Goal: Book appointment/travel/reservation

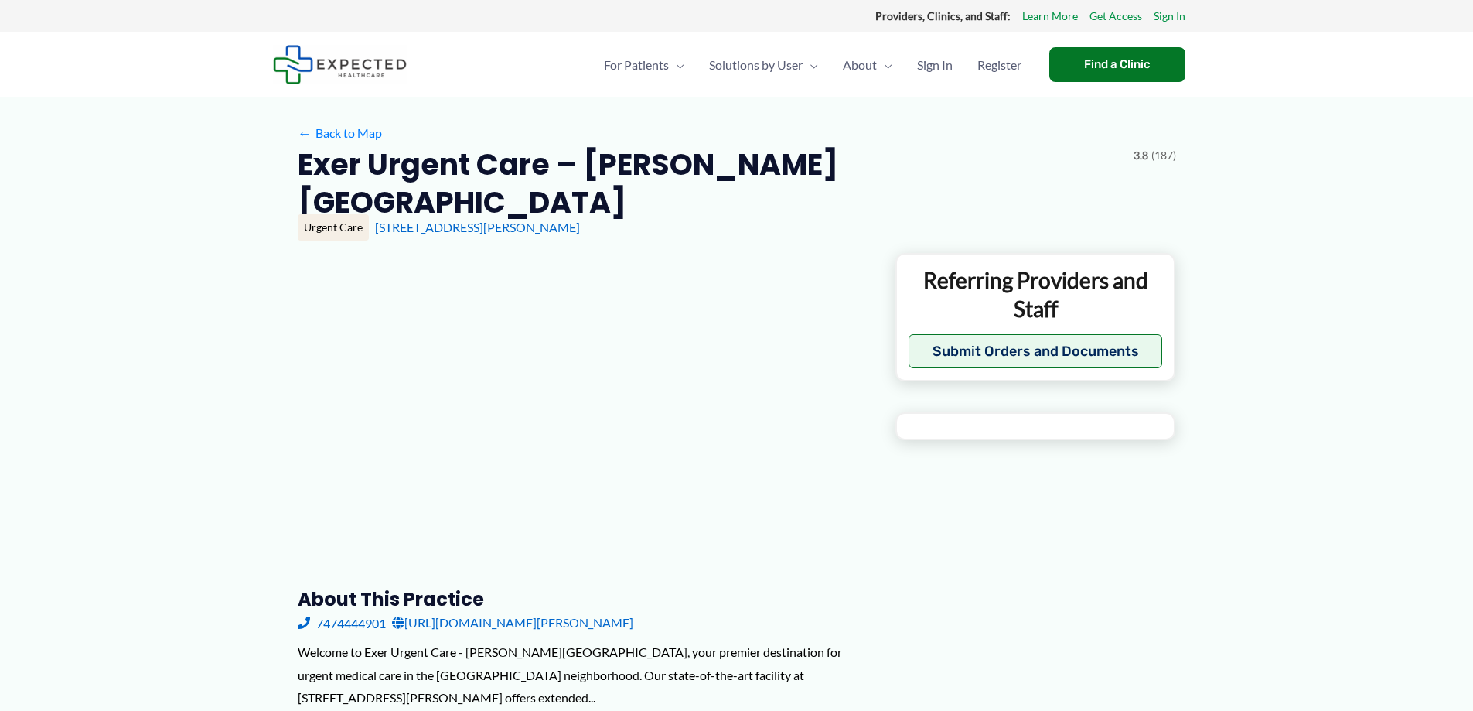
type input "**********"
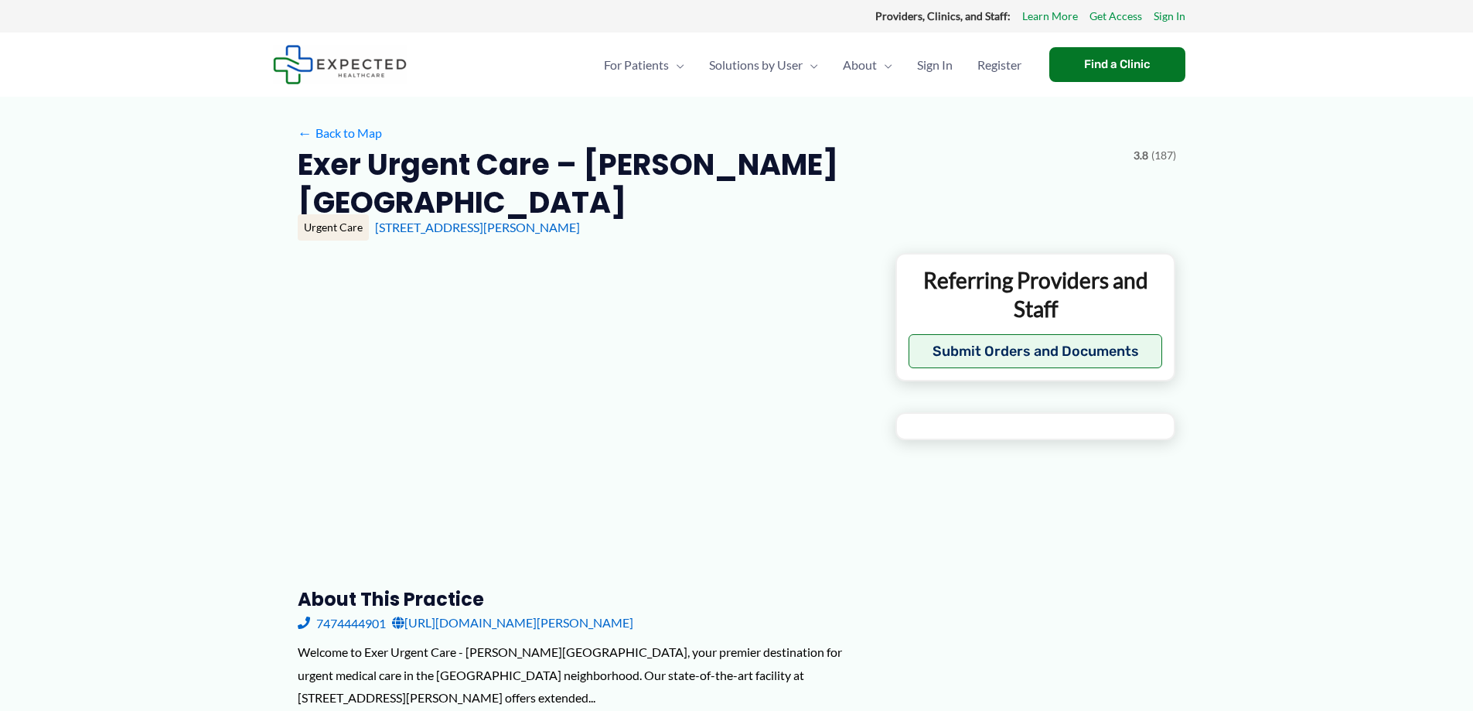
type input "**********"
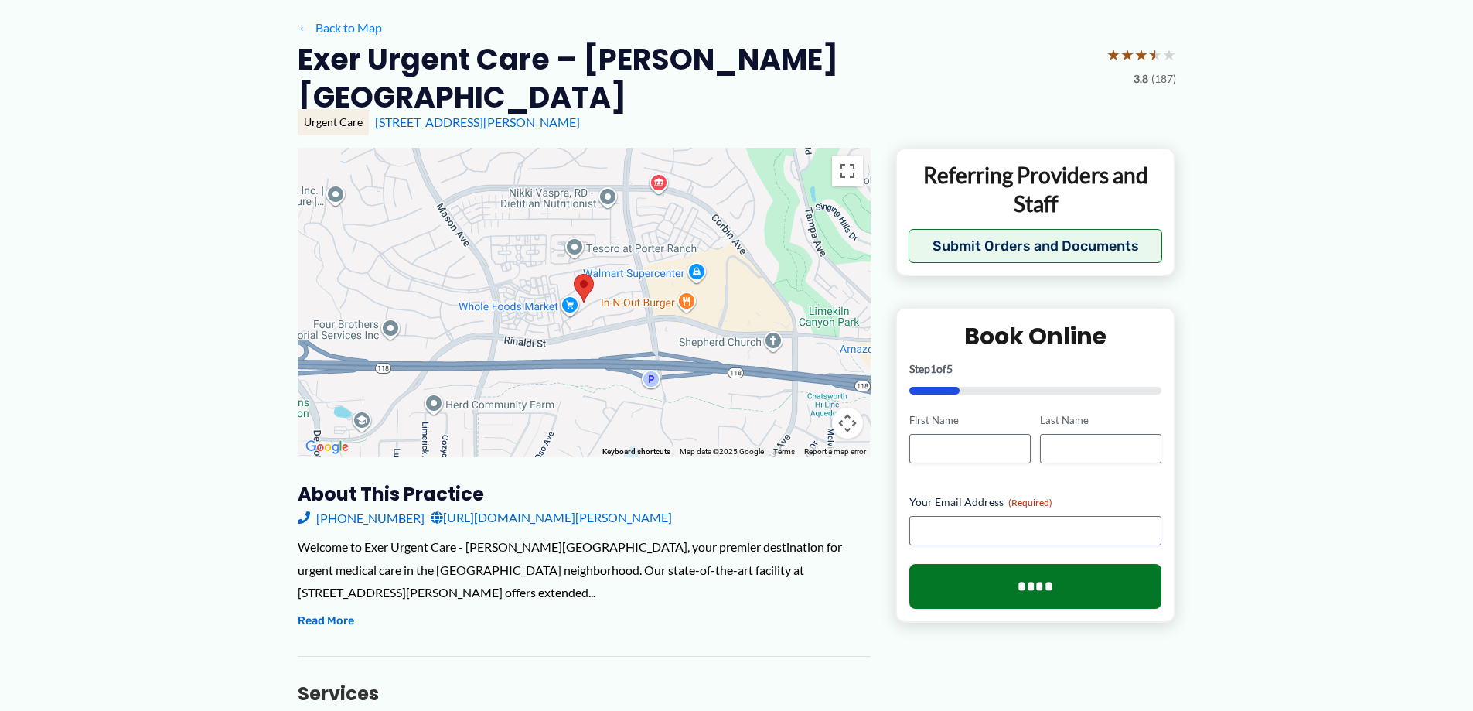
scroll to position [174, 0]
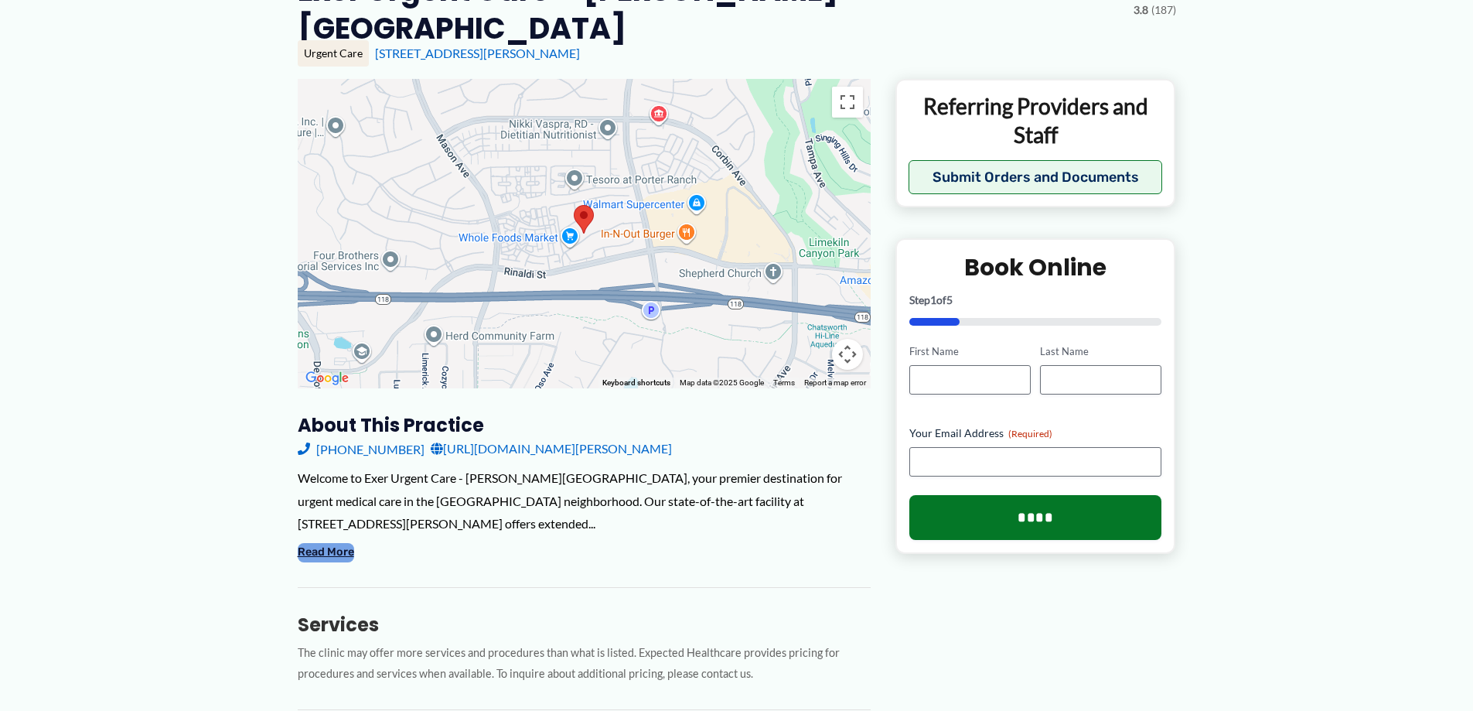
click at [325, 543] on button "Read More" at bounding box center [326, 552] width 56 height 19
